Goal: Task Accomplishment & Management: Check status

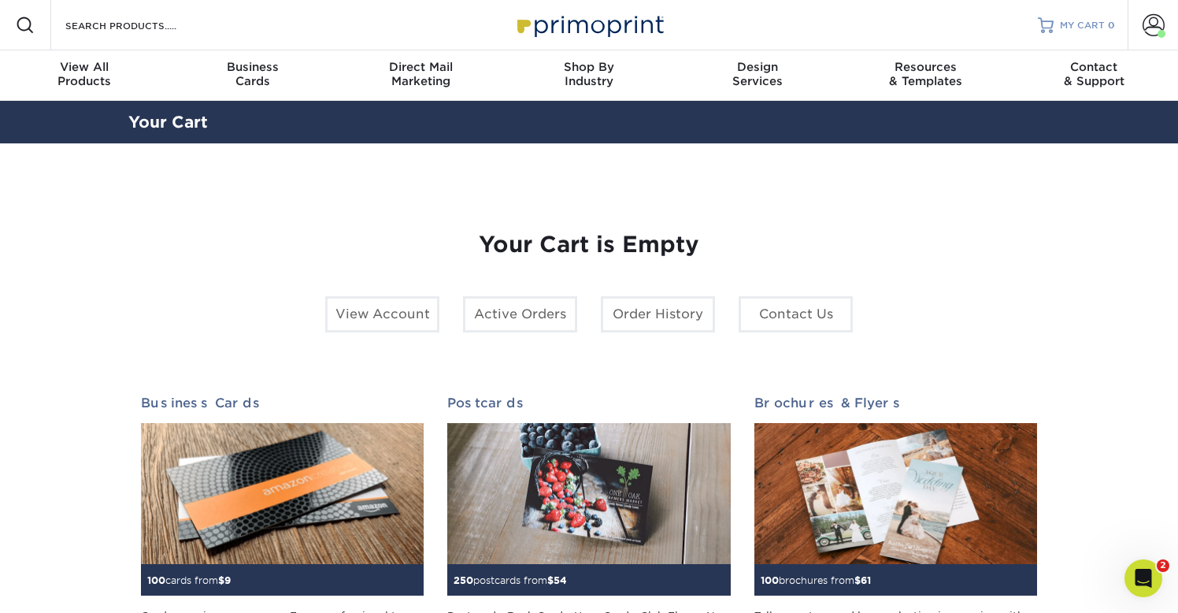
click at [1063, 34] on link "MY CART 0" at bounding box center [1076, 25] width 77 height 50
click at [1149, 20] on span at bounding box center [1154, 25] width 22 height 22
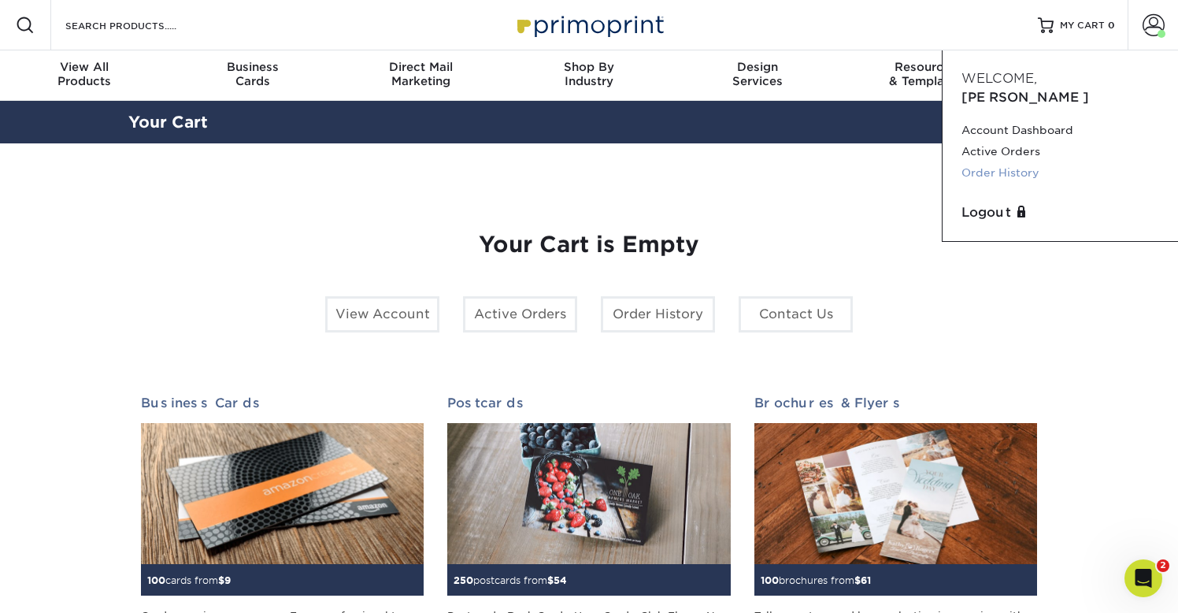
click at [992, 162] on link "Order History" at bounding box center [1061, 172] width 198 height 21
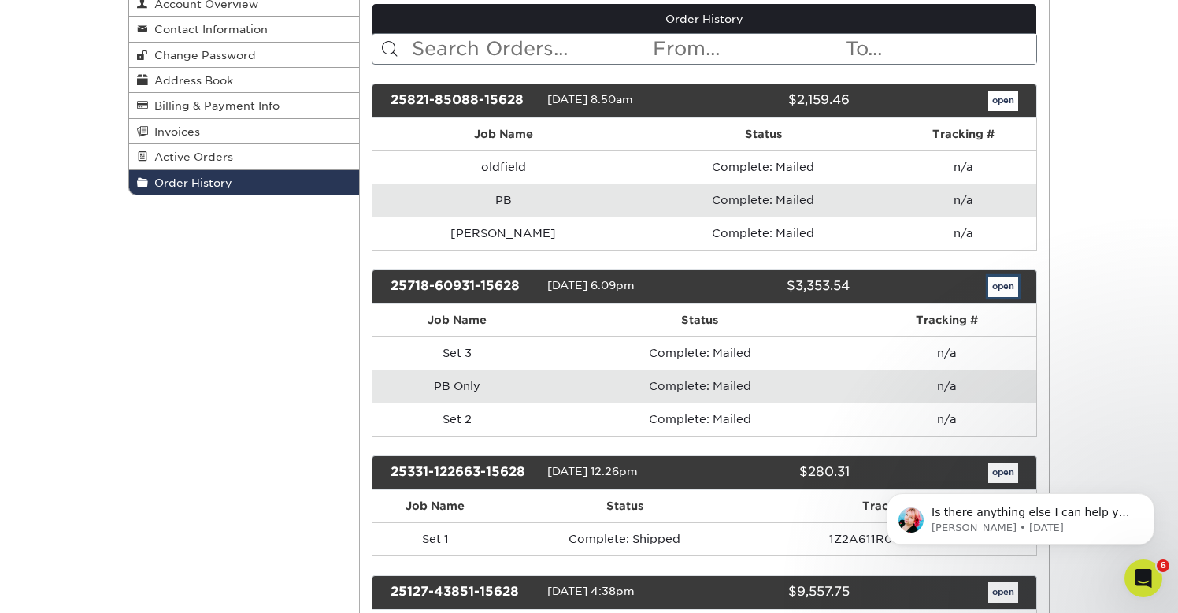
click at [1005, 291] on link "open" at bounding box center [1003, 286] width 30 height 20
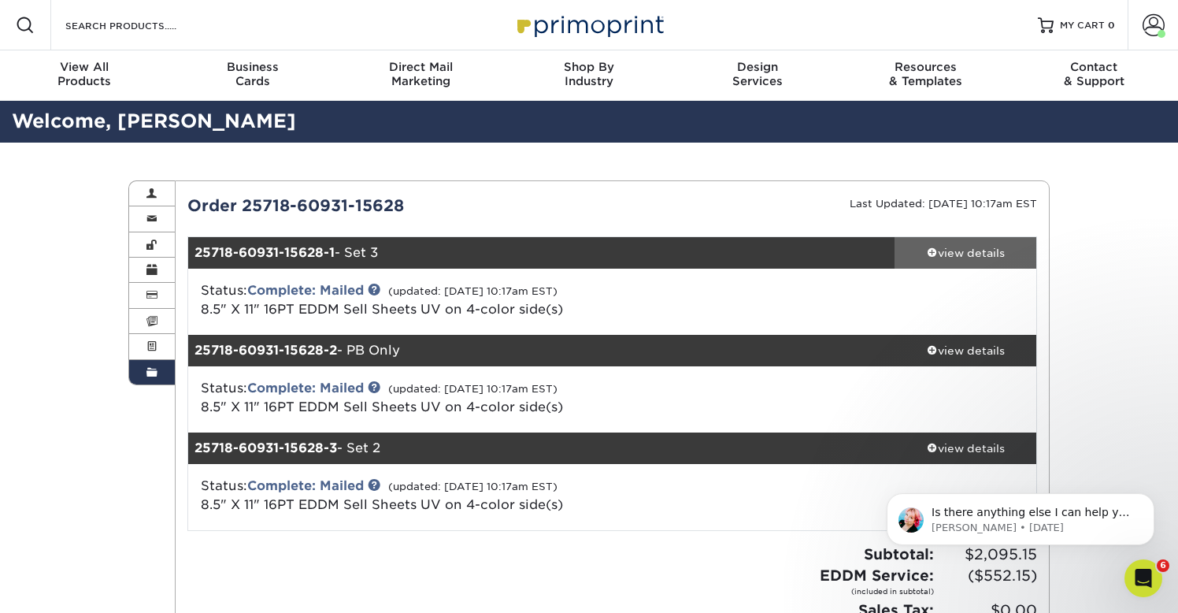
click at [928, 257] on div "view details" at bounding box center [966, 253] width 142 height 16
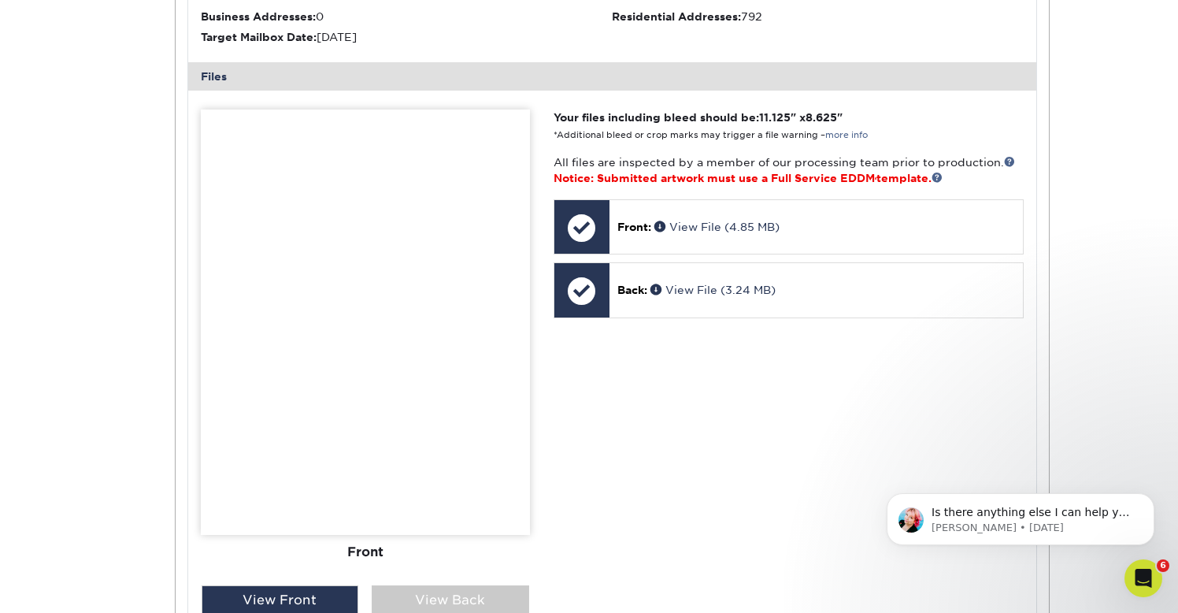
scroll to position [609, 0]
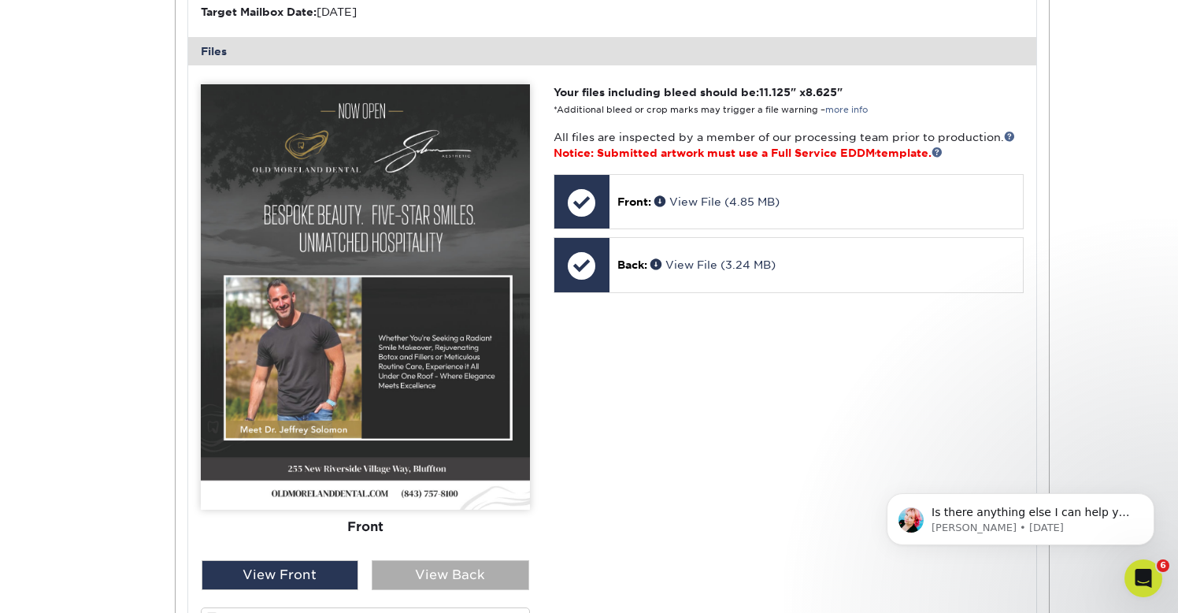
click at [465, 569] on div "View Back" at bounding box center [451, 575] width 158 height 30
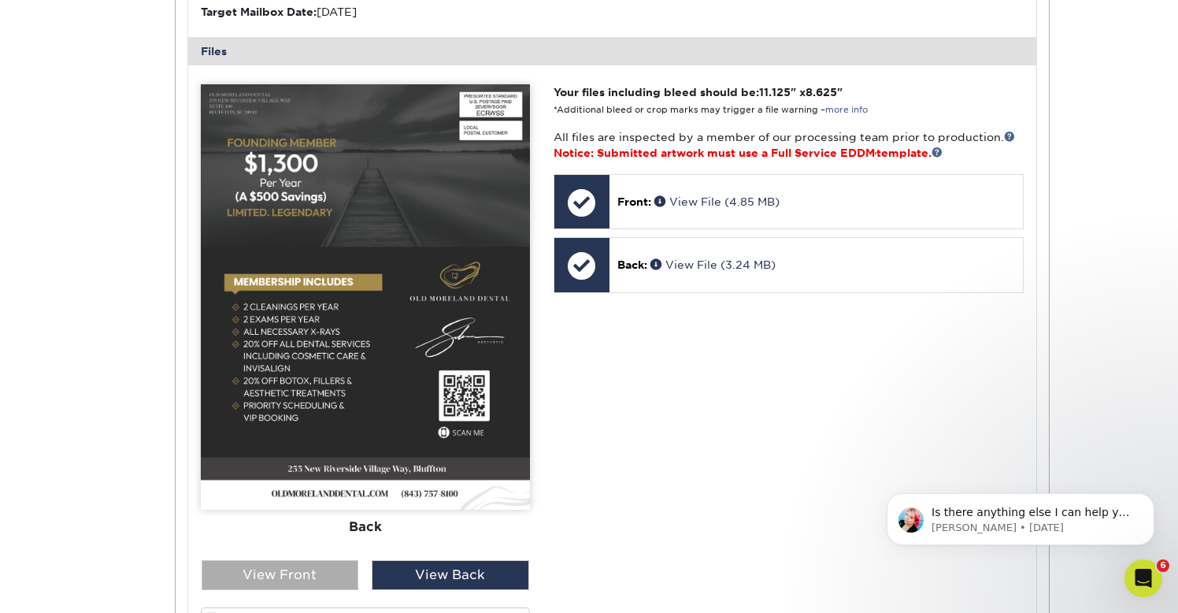
click at [331, 580] on div "View Front" at bounding box center [281, 575] width 158 height 30
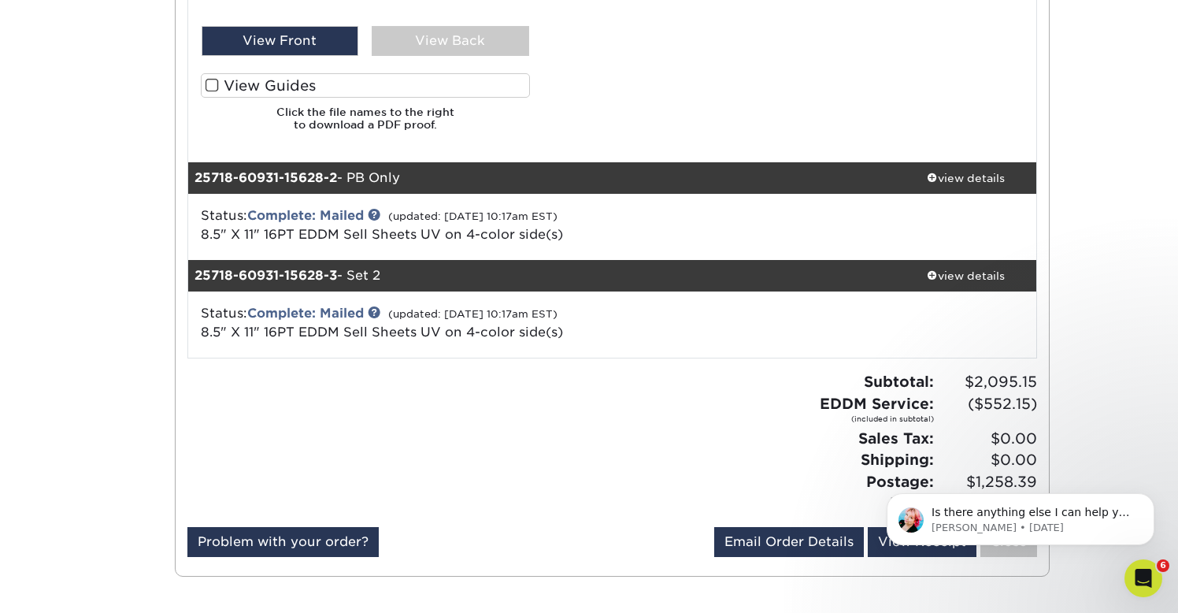
scroll to position [1159, 0]
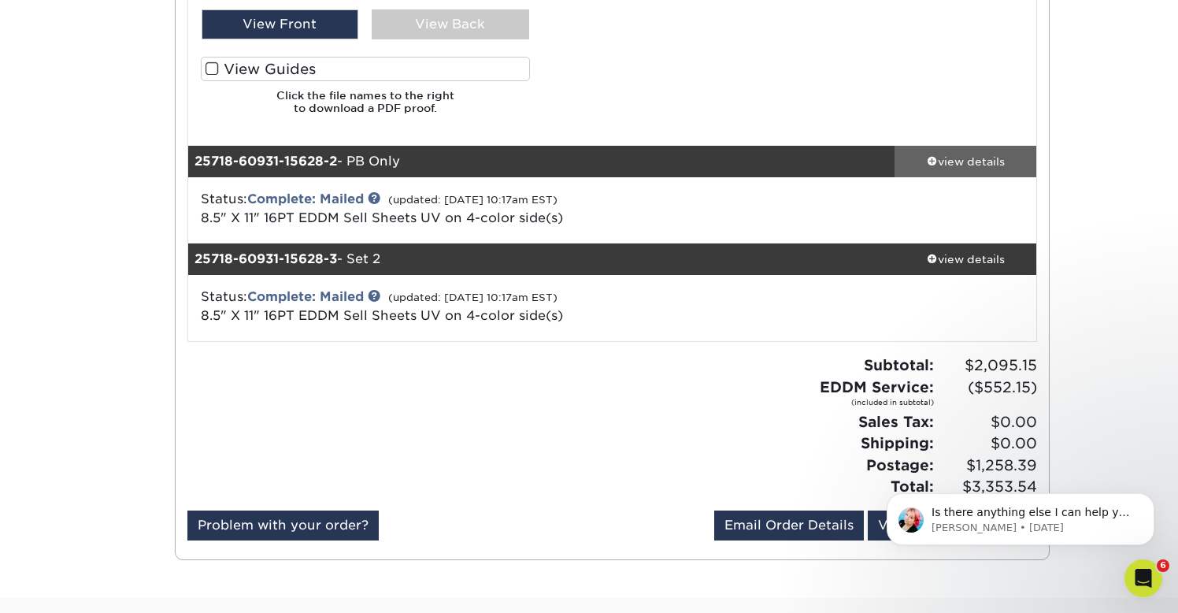
click at [928, 162] on span at bounding box center [932, 160] width 11 height 11
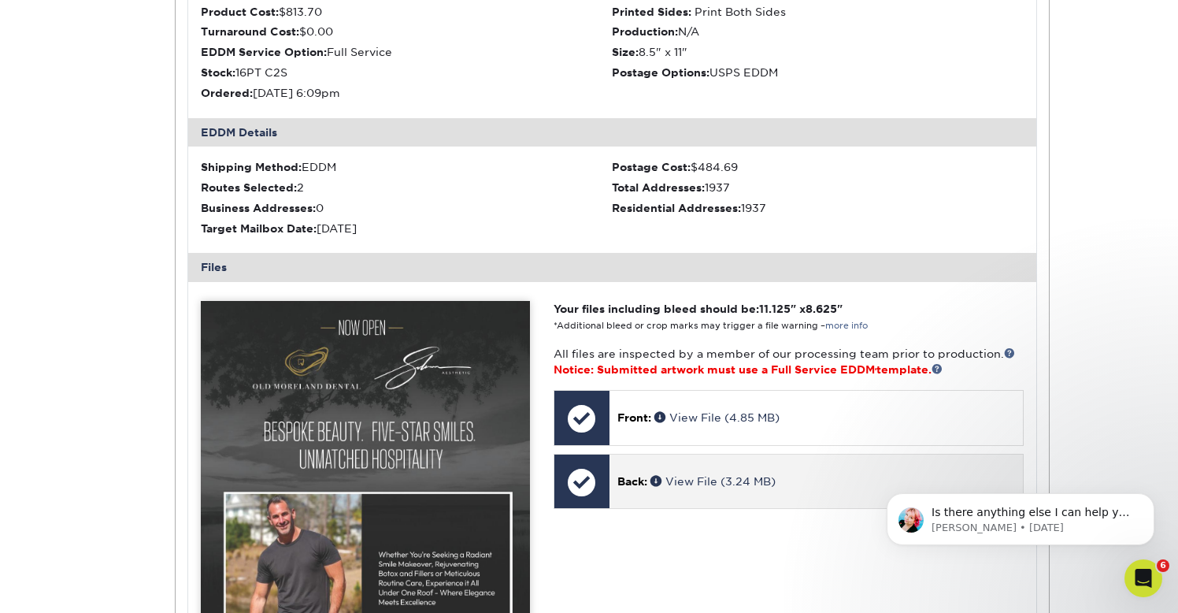
scroll to position [1379, 0]
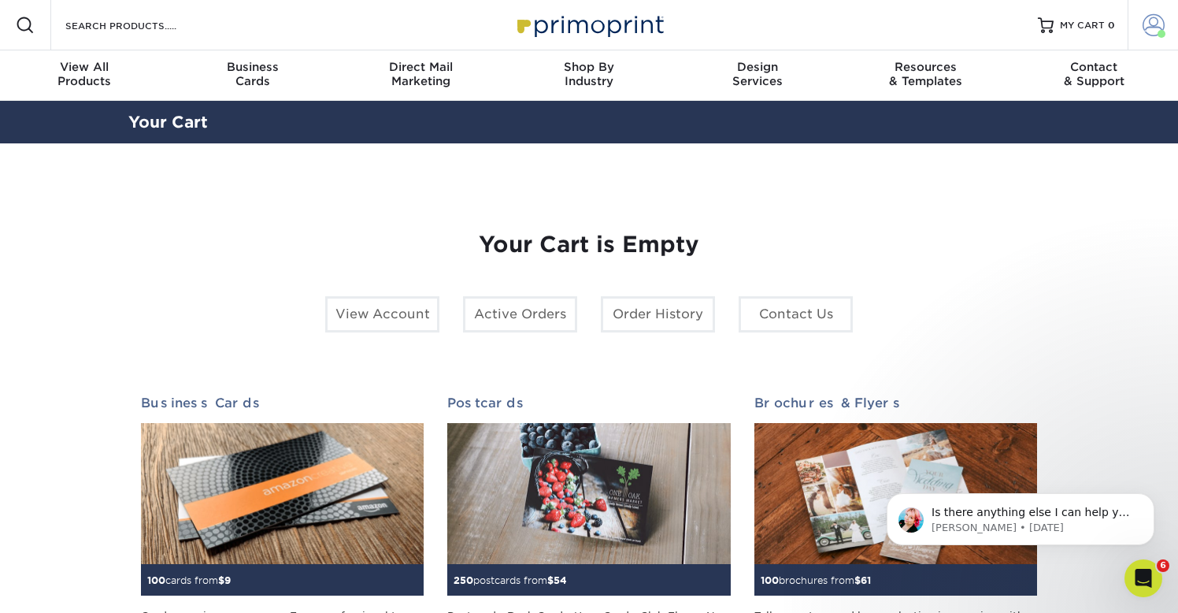
click at [1148, 24] on span at bounding box center [1154, 25] width 22 height 22
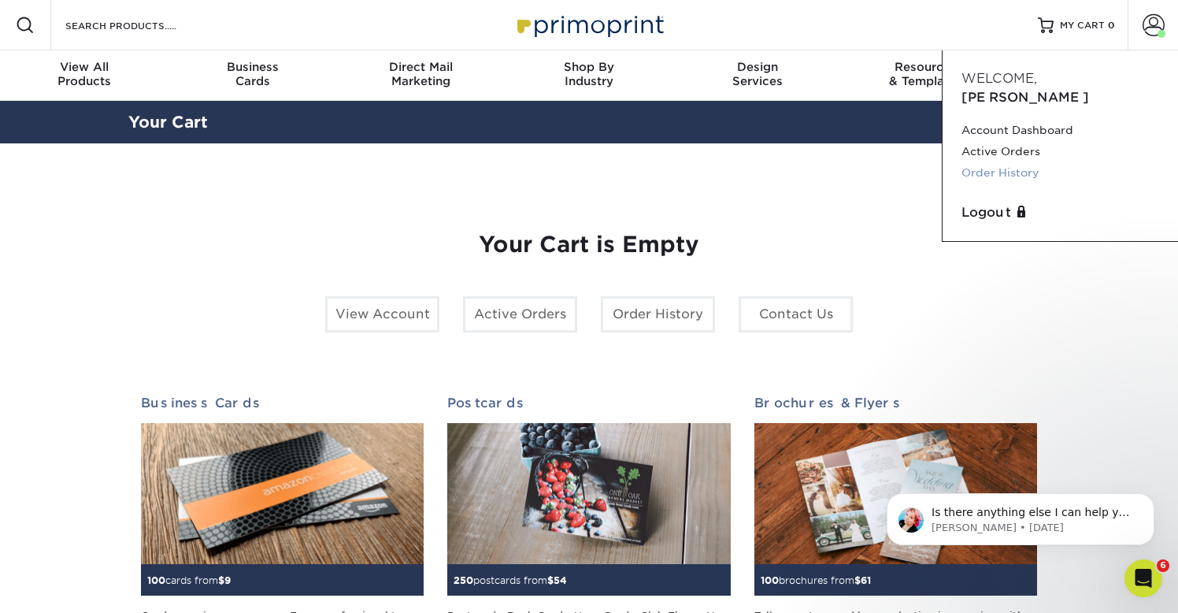
click at [998, 162] on link "Order History" at bounding box center [1061, 172] width 198 height 21
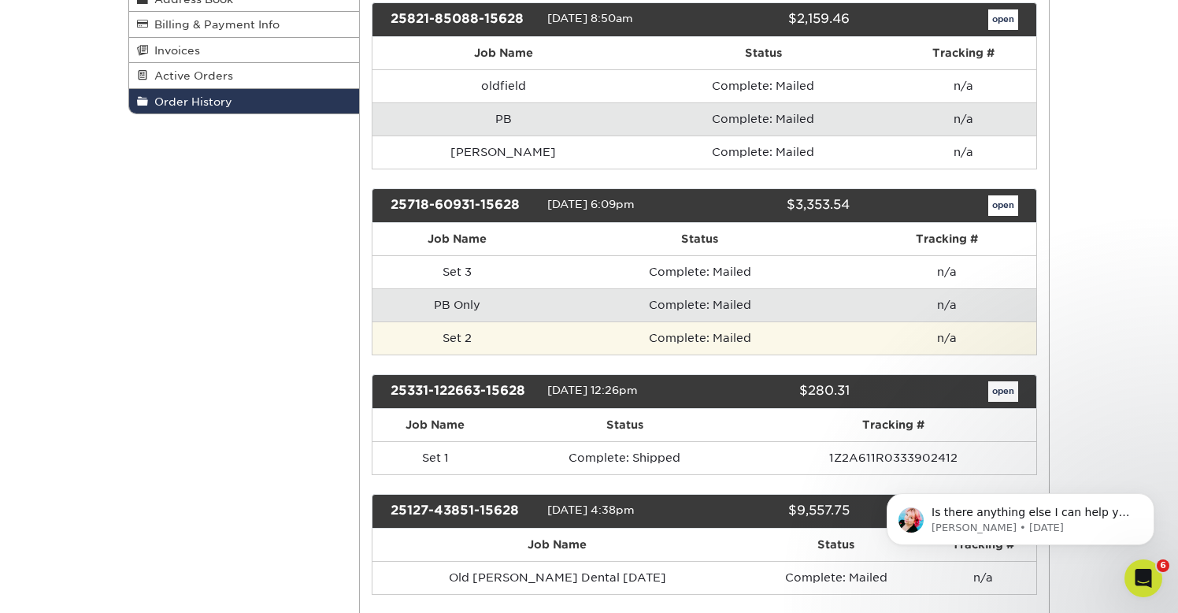
click at [448, 341] on td "Set 2" at bounding box center [457, 337] width 170 height 33
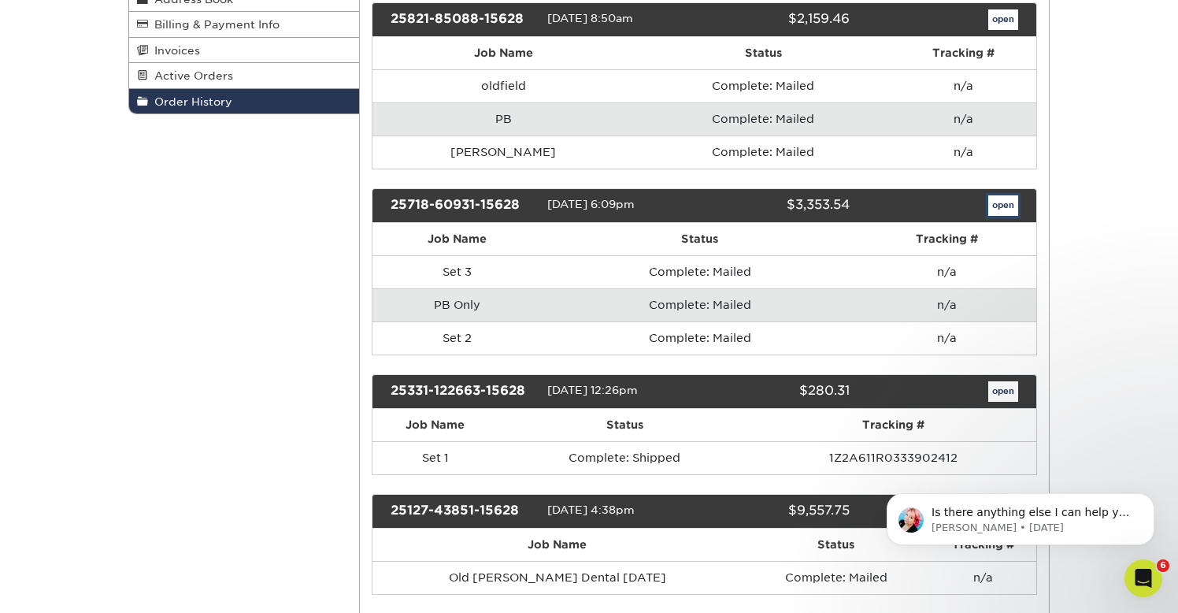
click at [1006, 210] on link "open" at bounding box center [1003, 205] width 30 height 20
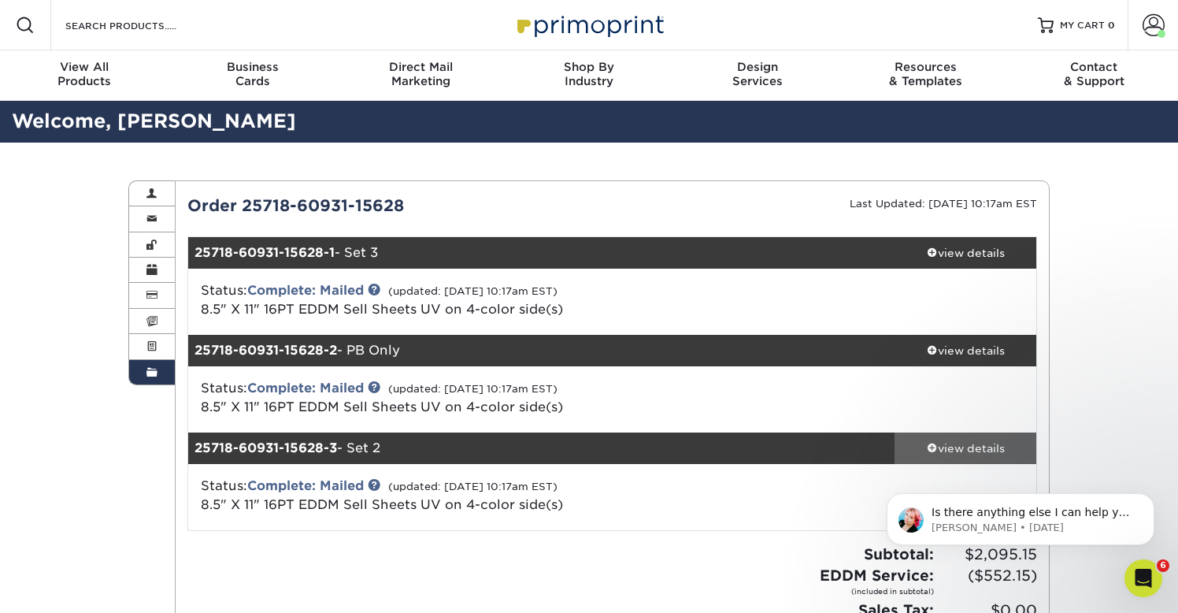
click at [928, 447] on span at bounding box center [932, 447] width 11 height 11
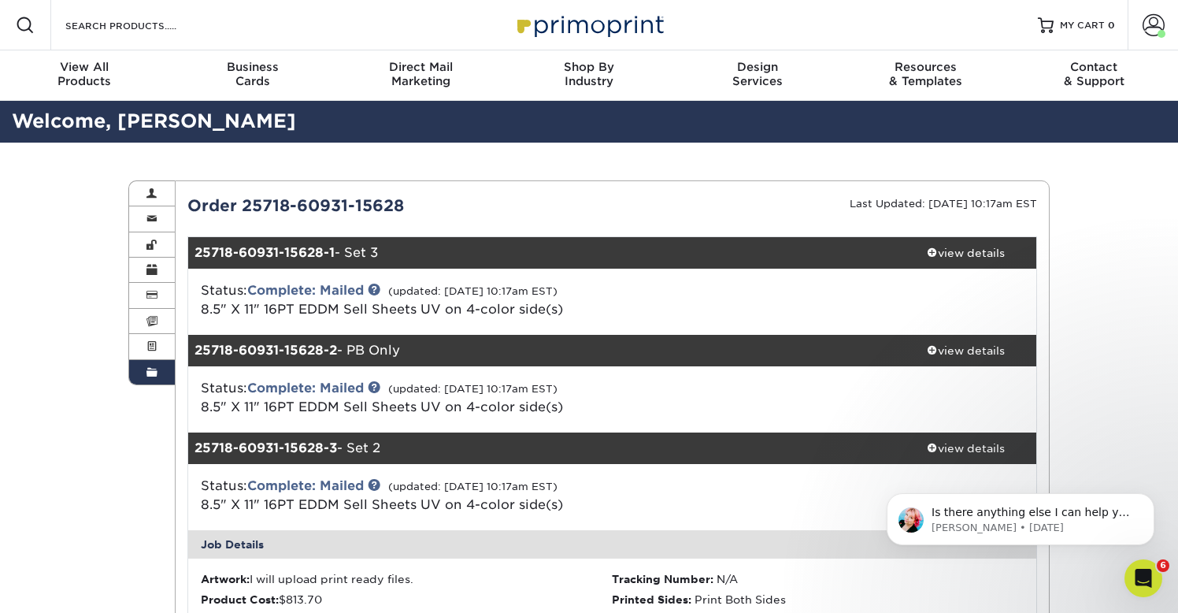
click at [155, 378] on span at bounding box center [151, 372] width 11 height 13
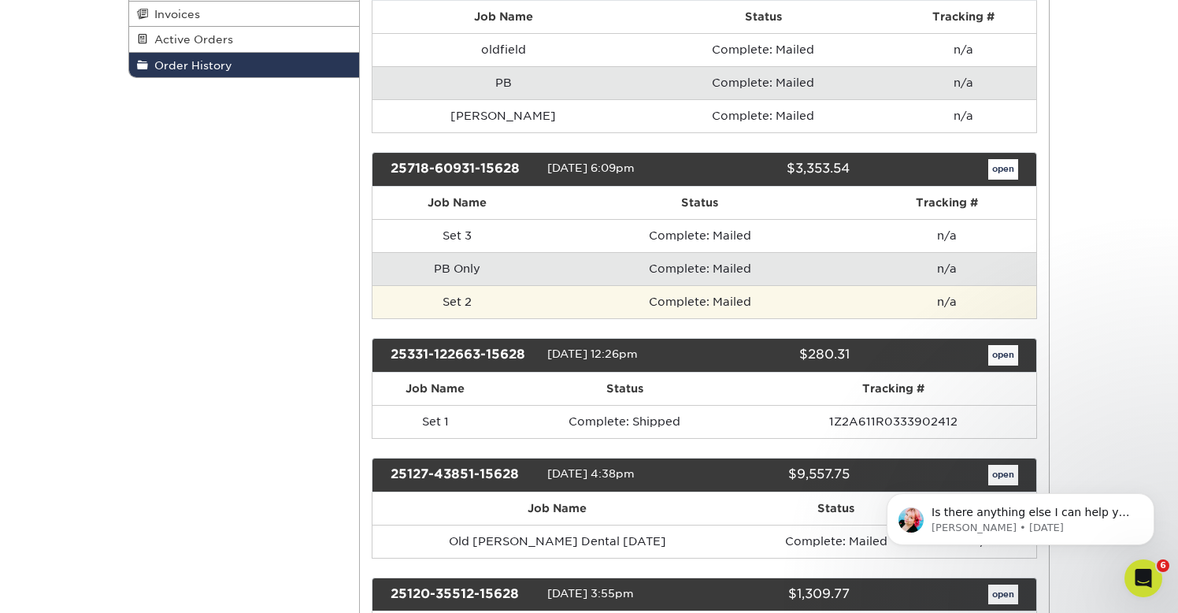
scroll to position [324, 0]
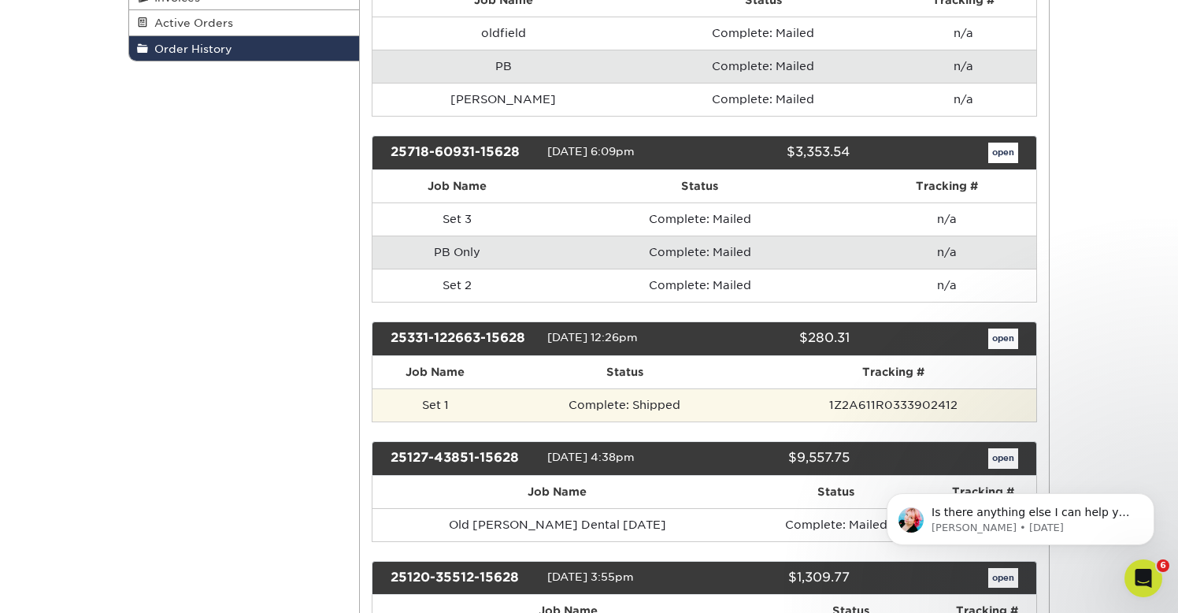
click at [444, 402] on td "Set 1" at bounding box center [435, 404] width 126 height 33
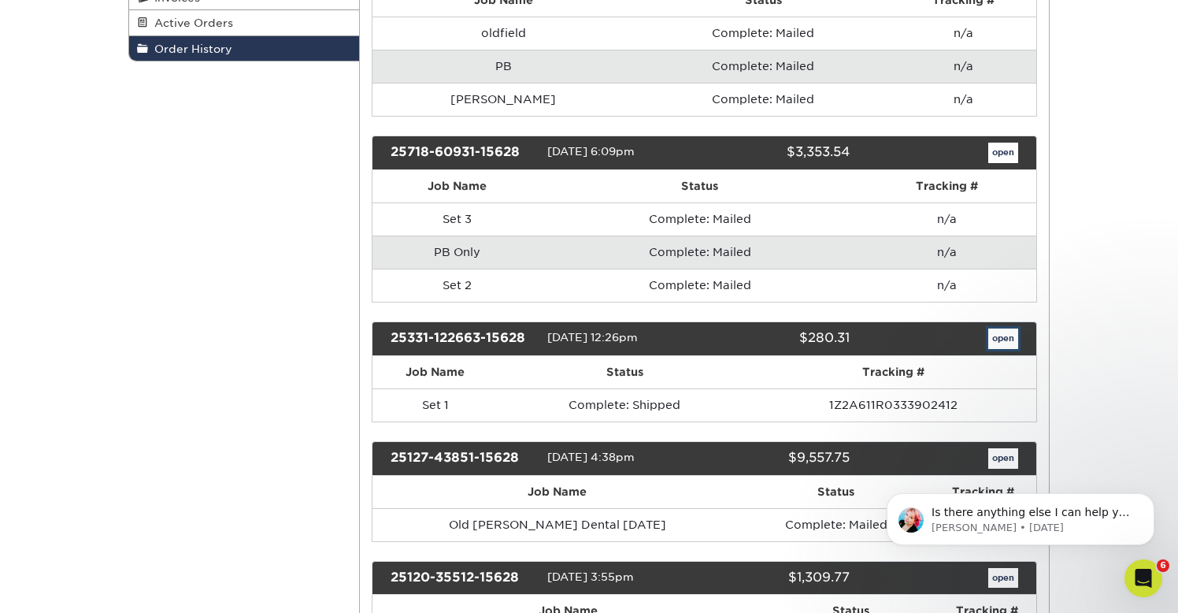
click at [1000, 343] on link "open" at bounding box center [1003, 338] width 30 height 20
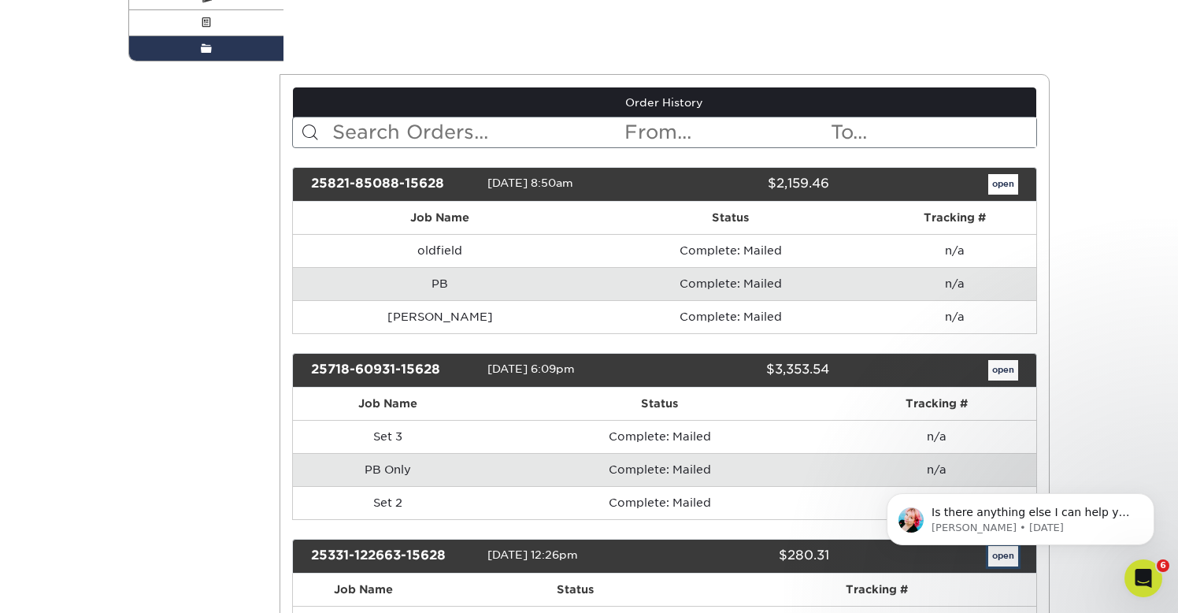
scroll to position [0, 0]
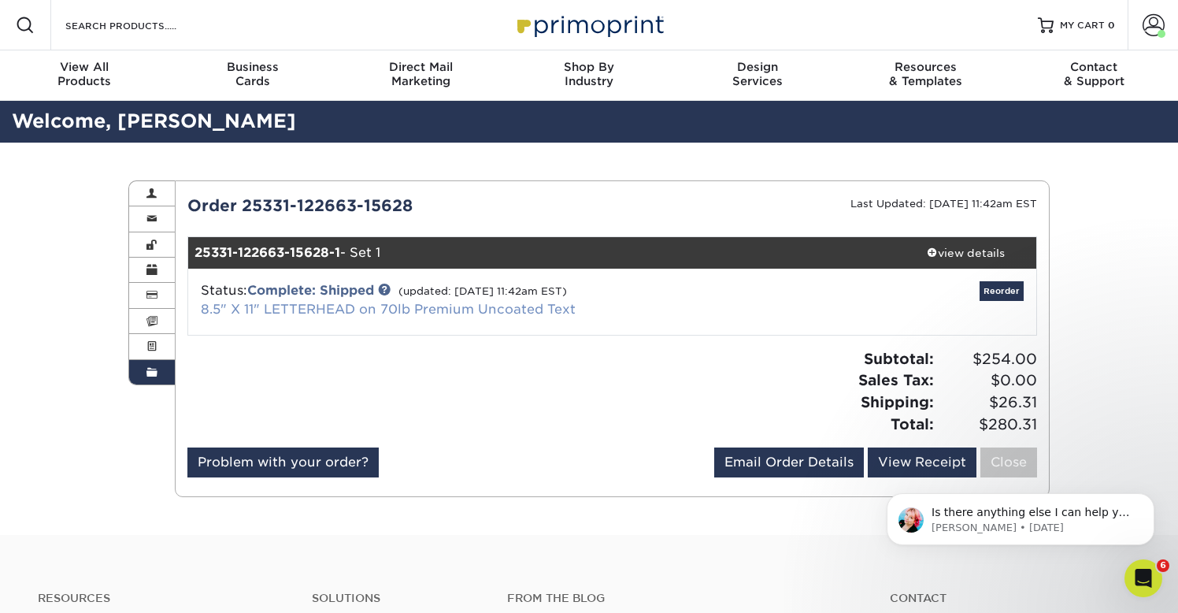
click at [435, 312] on link "8.5" X 11" LETTERHEAD on 70lb Premium Uncoated Text" at bounding box center [388, 309] width 375 height 15
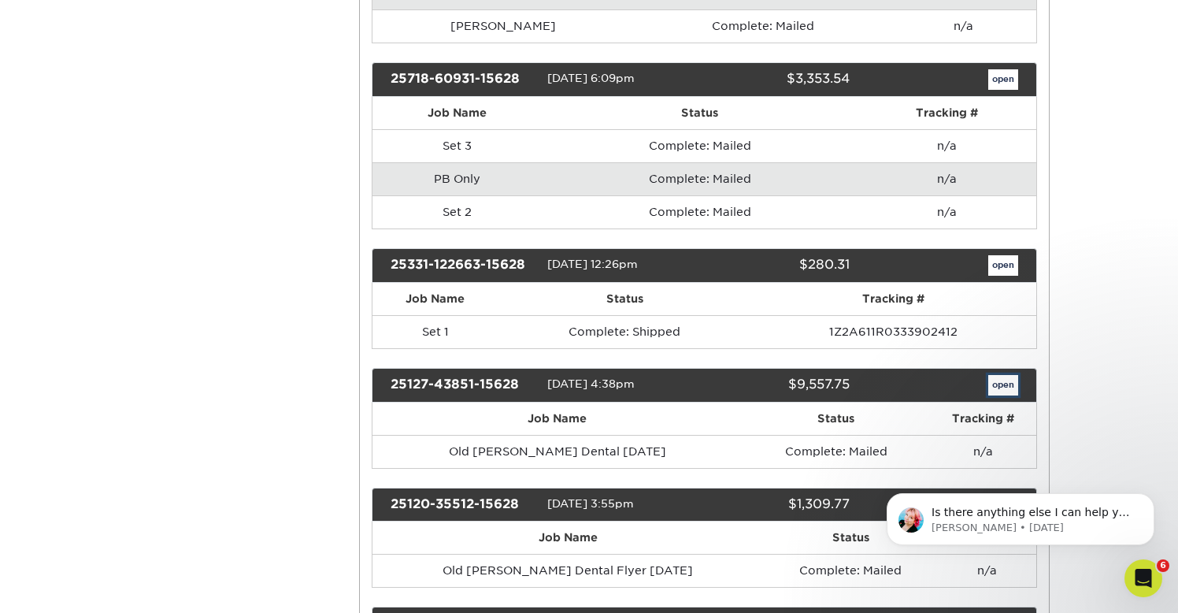
click at [1004, 387] on link "open" at bounding box center [1003, 385] width 30 height 20
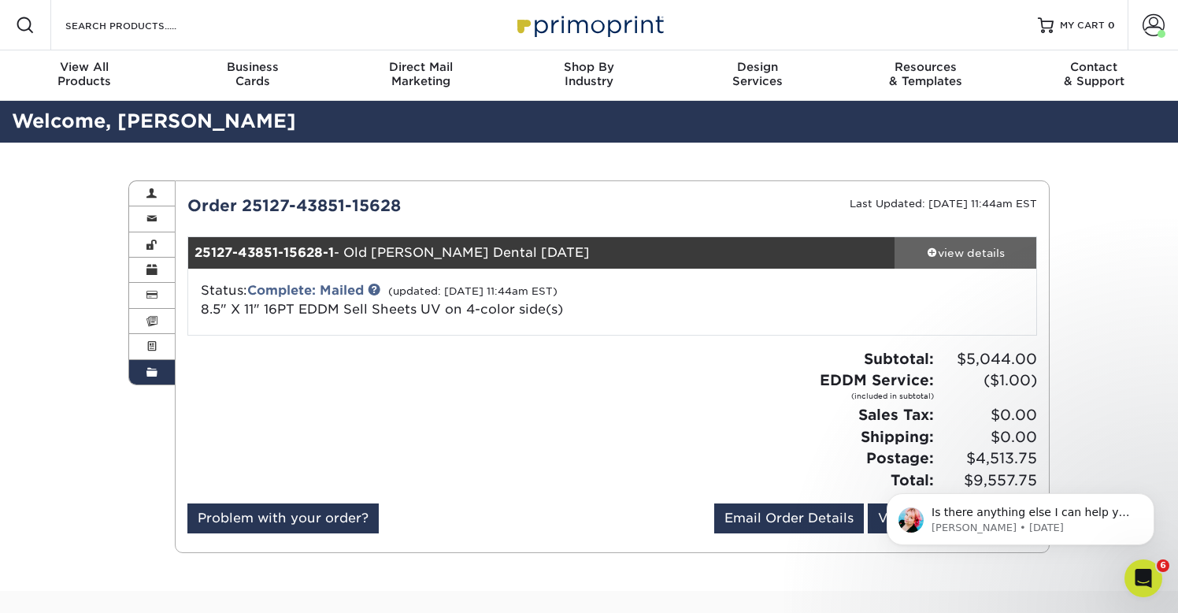
click at [990, 248] on div "view details" at bounding box center [966, 253] width 142 height 16
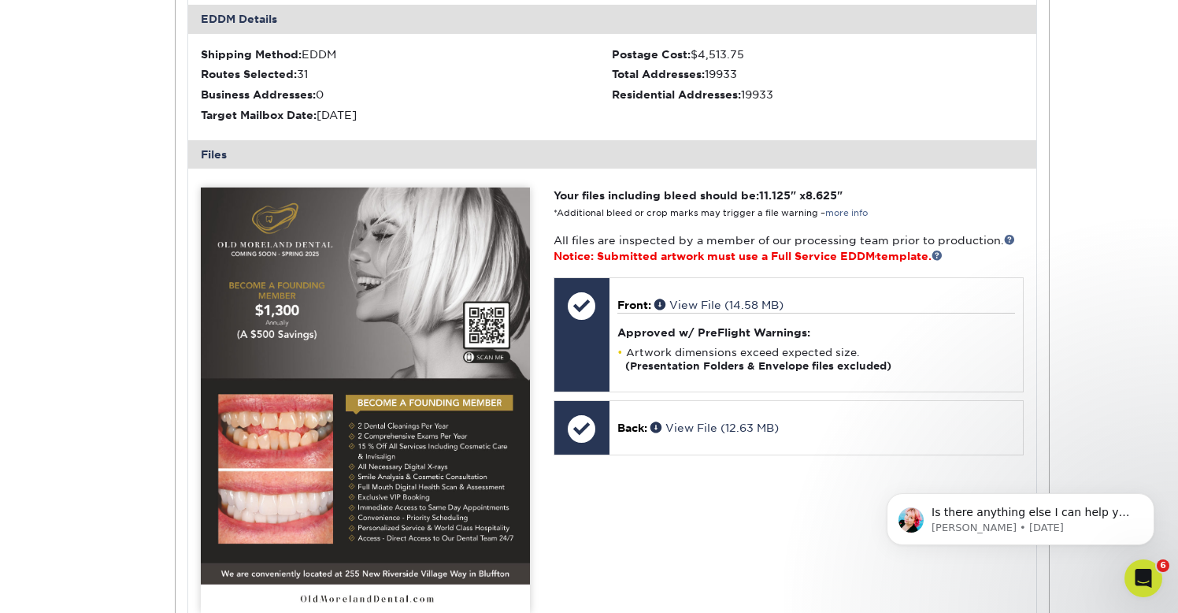
scroll to position [517, 0]
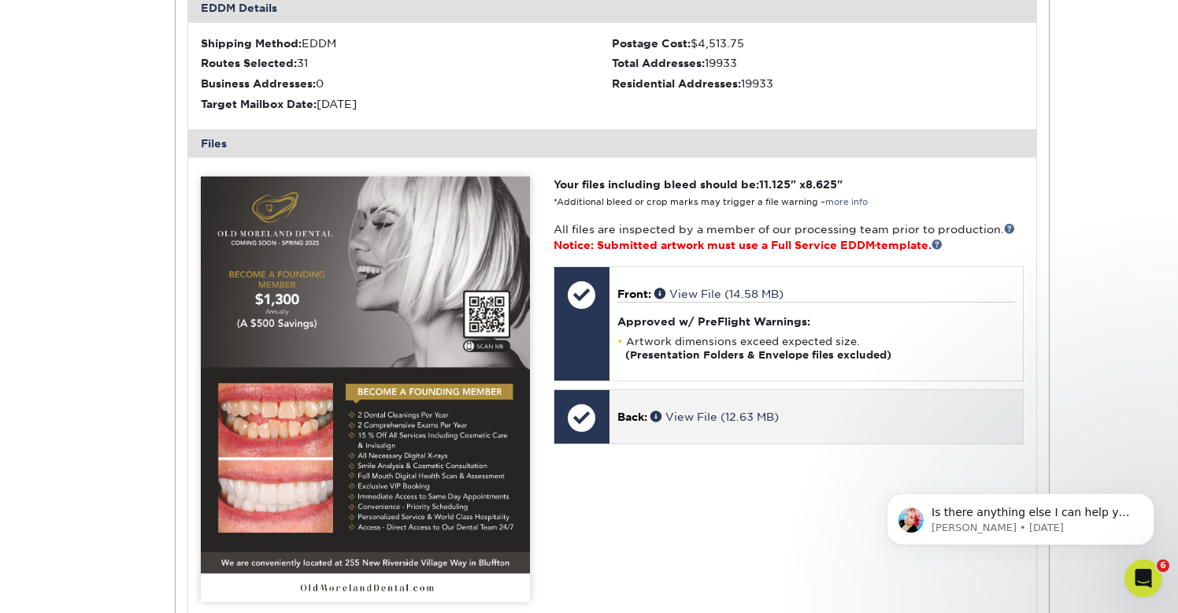
click at [580, 434] on div at bounding box center [581, 417] width 55 height 55
click at [690, 416] on link "View File (12.63 MB)" at bounding box center [714, 416] width 128 height 13
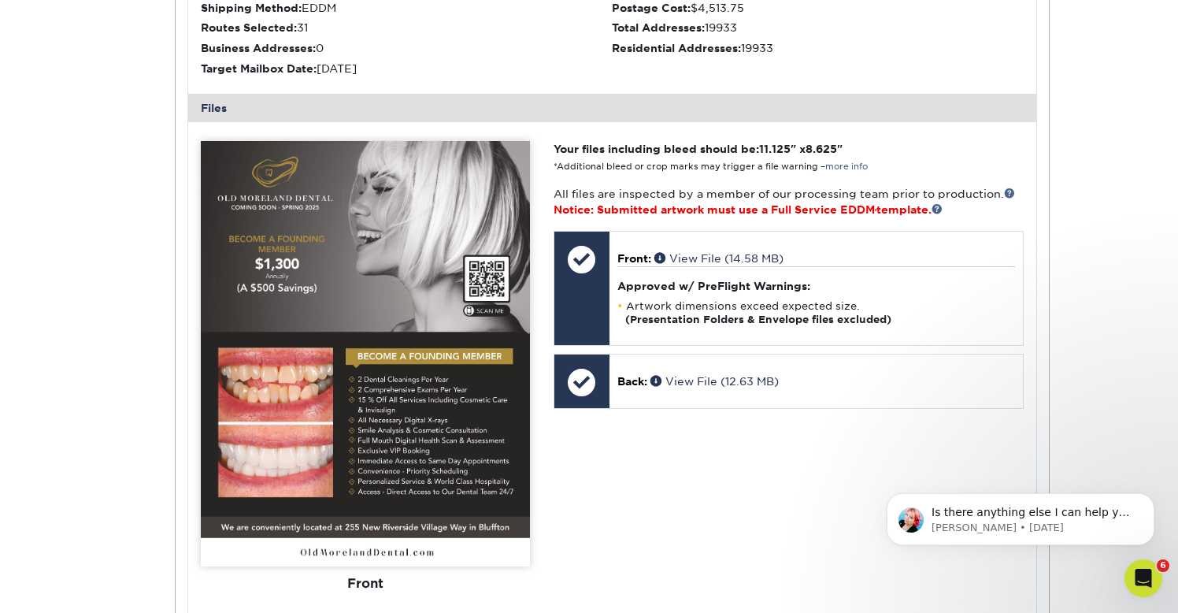
scroll to position [553, 0]
